Goal: Communication & Community: Answer question/provide support

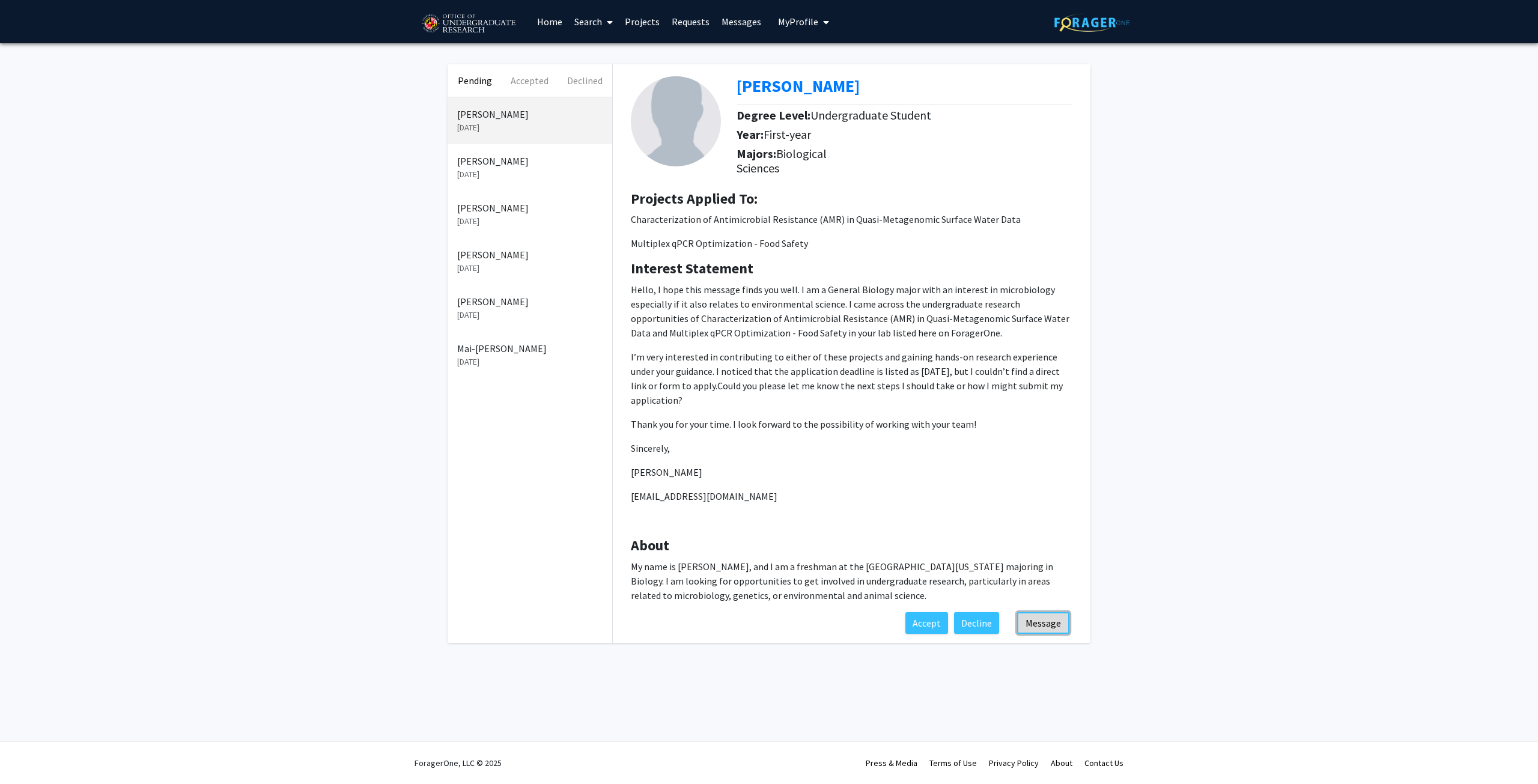
click at [1049, 627] on button "Message" at bounding box center [1043, 623] width 52 height 22
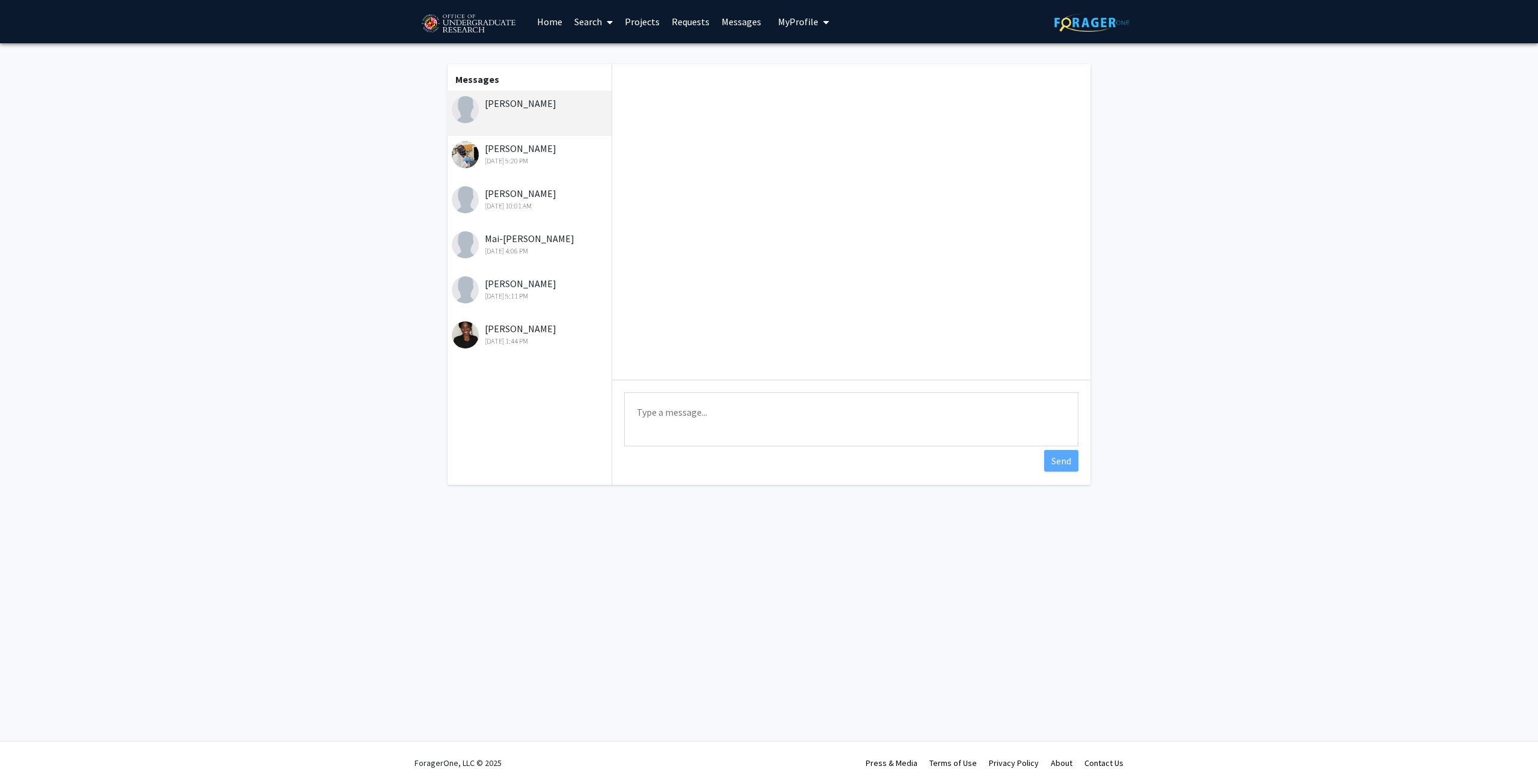
click at [732, 413] on textarea "Type a message" at bounding box center [852, 419] width 454 height 54
type textarea "G"
click at [726, 425] on textarea "Hi [PERSON_NAME], Thank you for the copntact. COuld ypu please send me your cla…" at bounding box center [852, 419] width 454 height 54
click at [0, 0] on span "contact." at bounding box center [0, 0] width 0 height 0
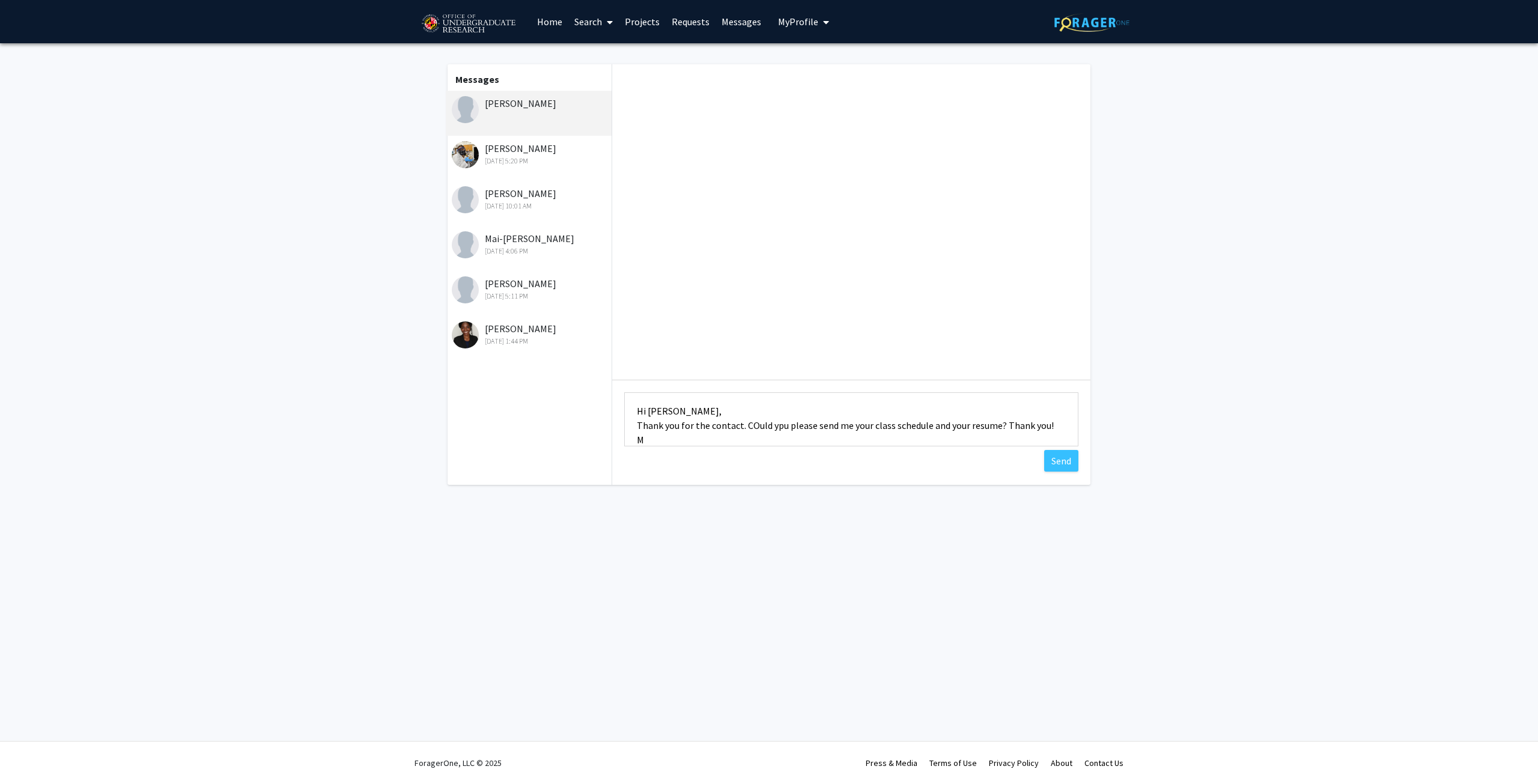
click at [756, 422] on textarea "Hi [PERSON_NAME], Thank you for the contact. COuld ypu please send me your clas…" at bounding box center [852, 419] width 454 height 54
type textarea "Hi [PERSON_NAME], Thank you for the contact. Could ypu please send me your clas…"
click at [1073, 455] on button "Send" at bounding box center [1062, 460] width 34 height 22
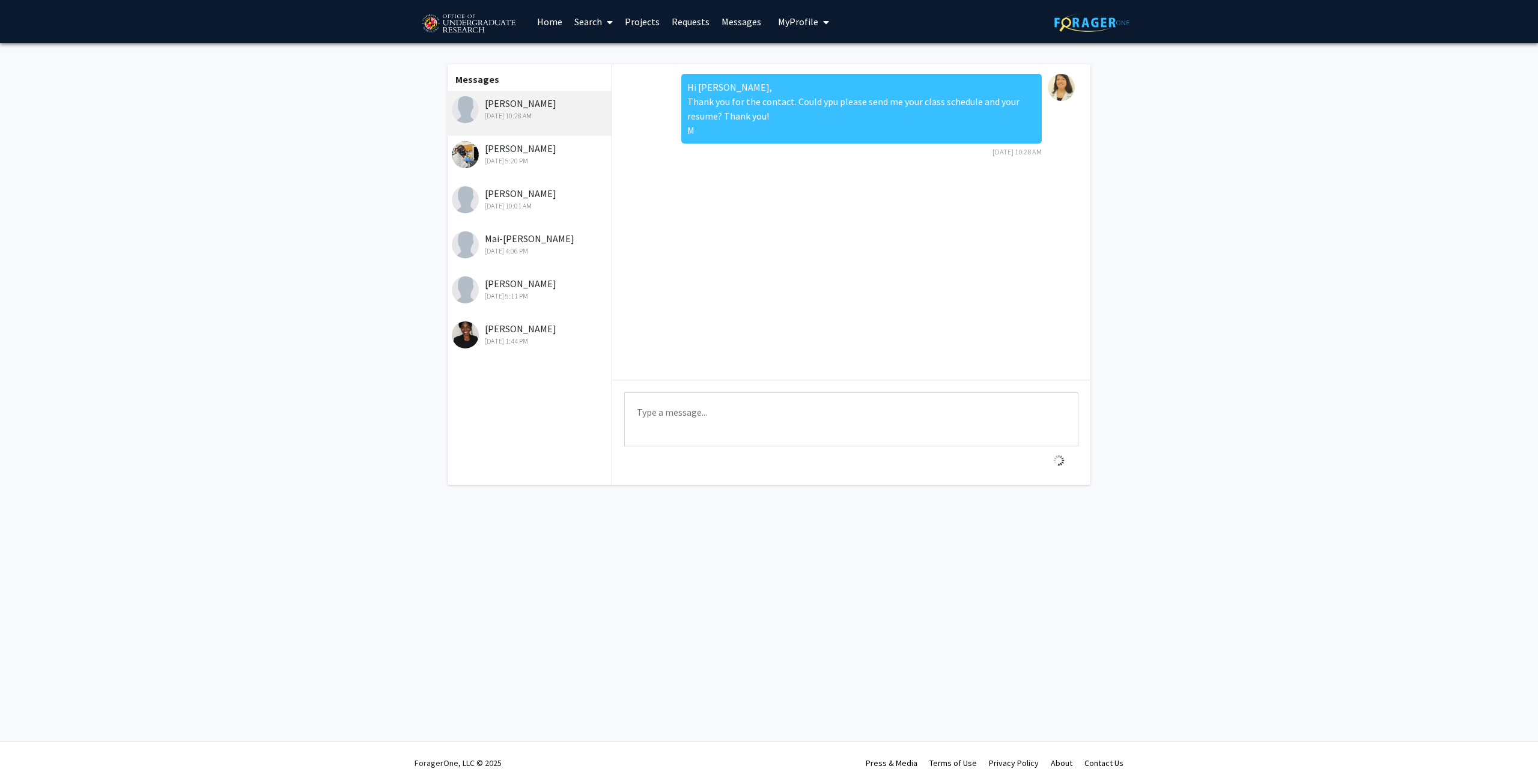
scroll to position [0, 0]
click at [499, 152] on div "[PERSON_NAME] [DATE] 5:20 PM" at bounding box center [529, 153] width 157 height 25
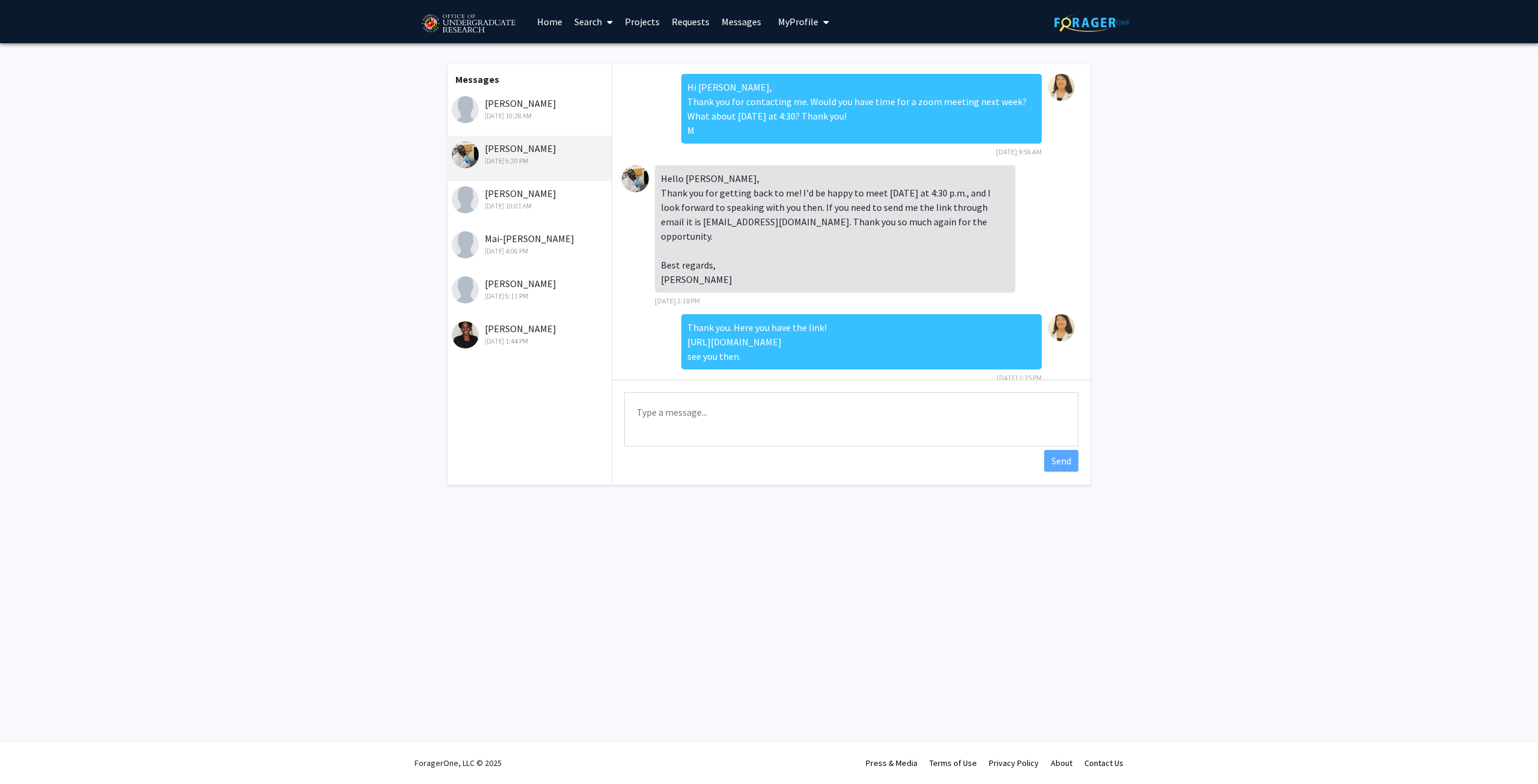
scroll to position [55, 0]
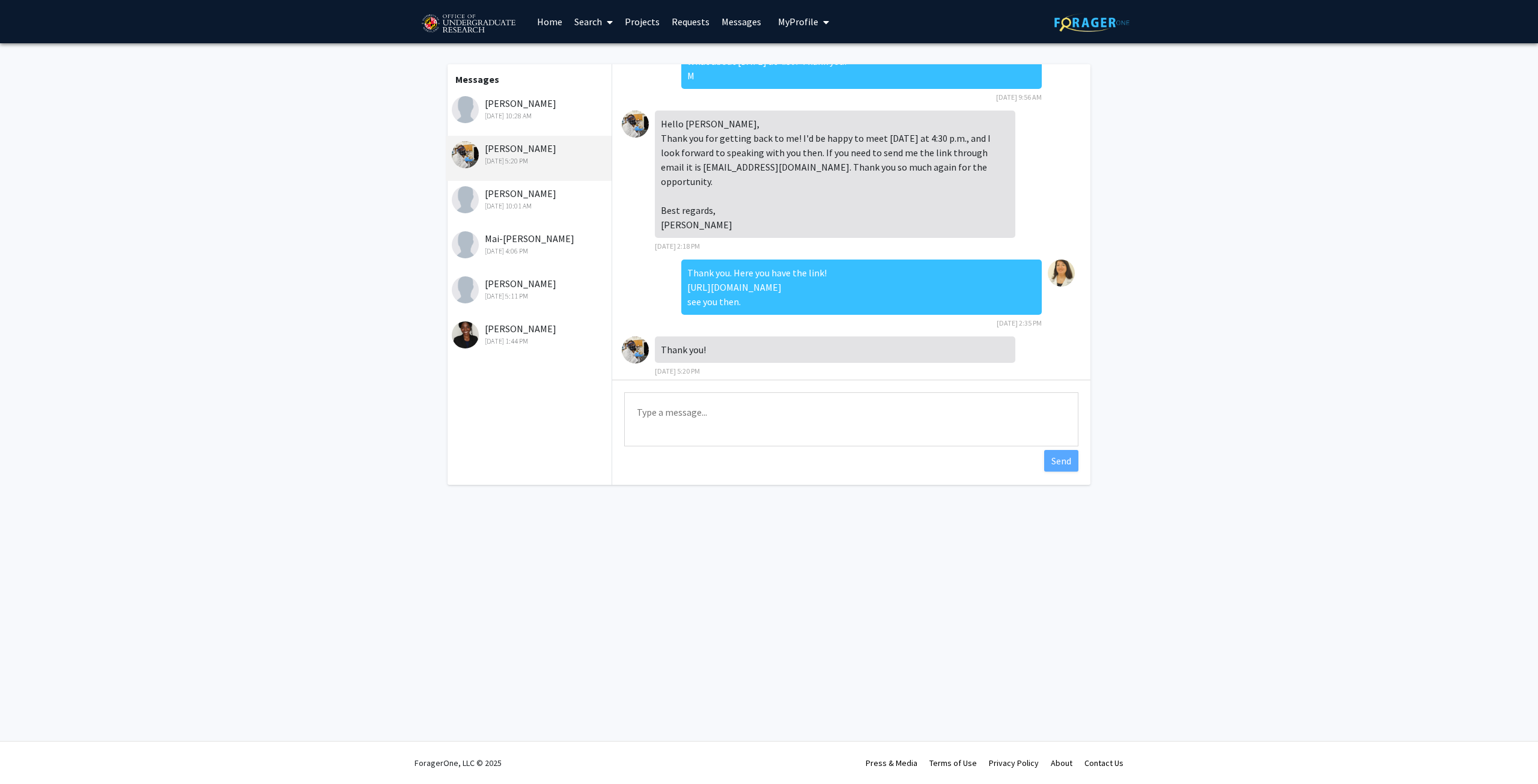
click at [628, 126] on img at bounding box center [635, 124] width 27 height 27
click at [467, 157] on img at bounding box center [465, 154] width 27 height 27
click at [470, 113] on img at bounding box center [465, 109] width 27 height 27
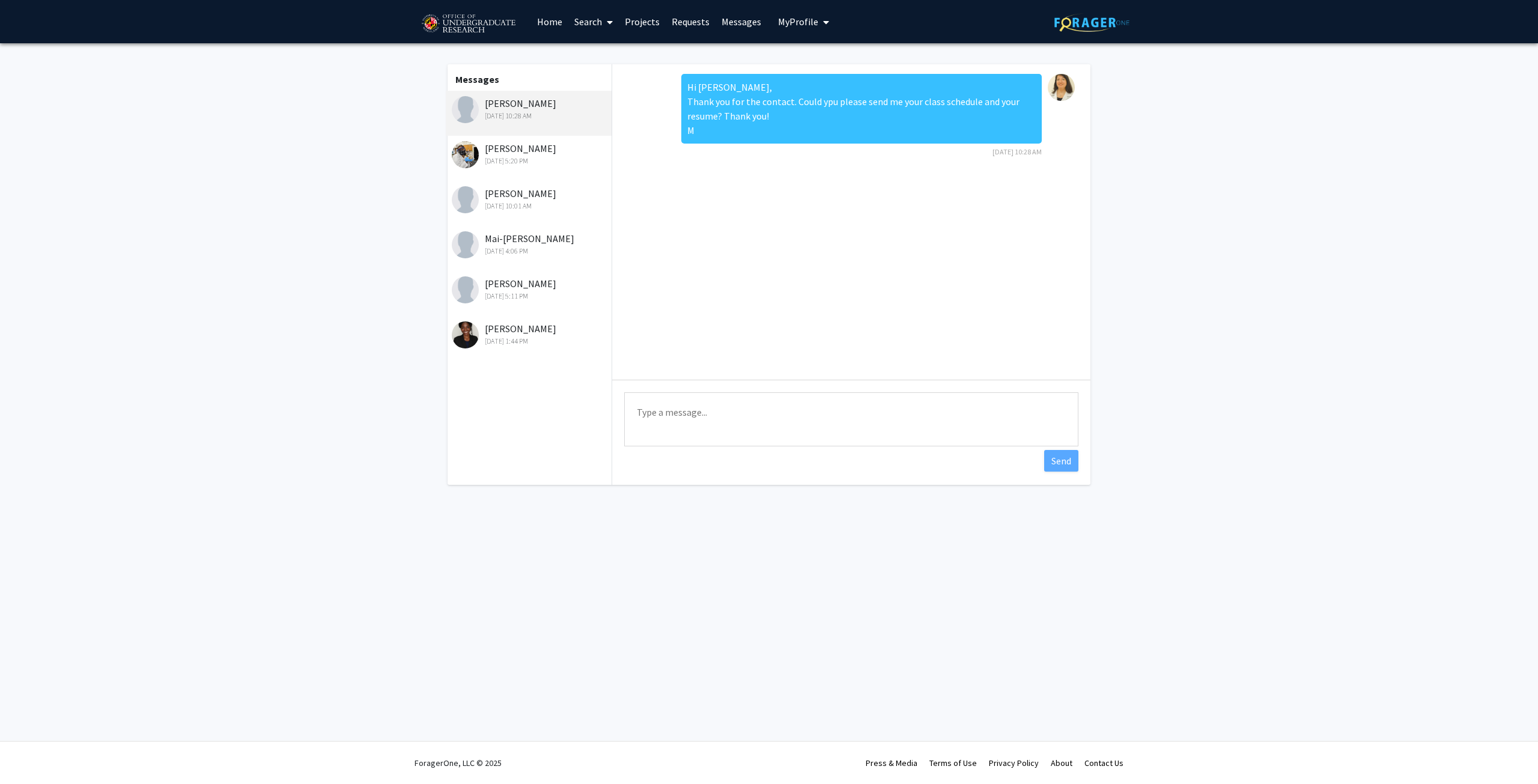
click at [738, 22] on link "Messages" at bounding box center [741, 22] width 52 height 42
